Goal: Task Accomplishment & Management: Use online tool/utility

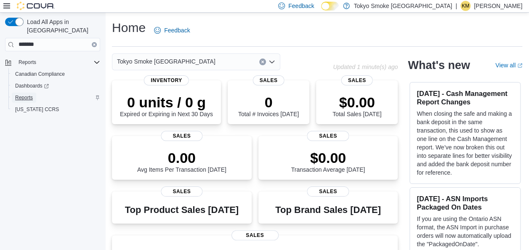
click at [31, 94] on span "Reports" at bounding box center [24, 97] width 18 height 7
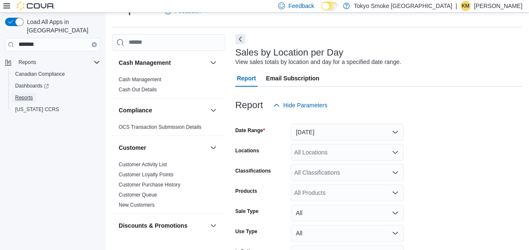
scroll to position [72, 0]
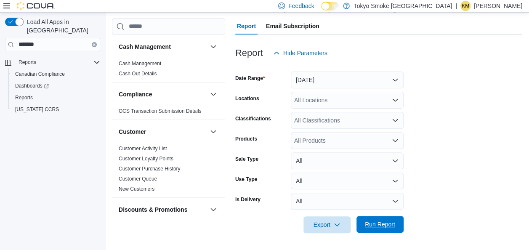
click at [387, 229] on span "Run Report" at bounding box center [379, 224] width 37 height 17
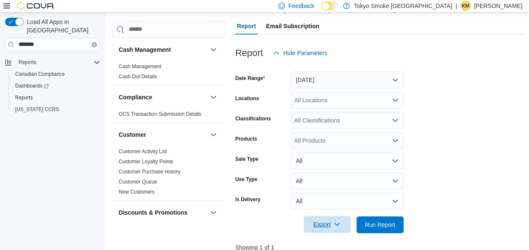
drag, startPoint x: 304, startPoint y: 225, endPoint x: 319, endPoint y: 224, distance: 15.2
click at [305, 225] on button "Export" at bounding box center [326, 224] width 47 height 17
click at [324, 191] on span "Export to Csv" at bounding box center [328, 191] width 38 height 7
click at [506, 6] on p "[PERSON_NAME]" at bounding box center [498, 6] width 48 height 10
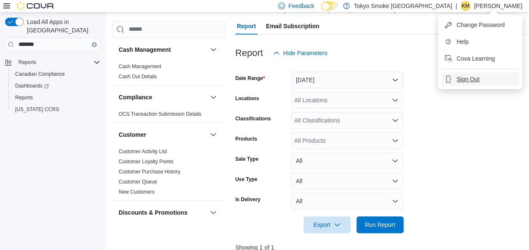
click at [471, 84] on button "Sign Out" at bounding box center [479, 78] width 77 height 13
